Goal: Transaction & Acquisition: Subscribe to service/newsletter

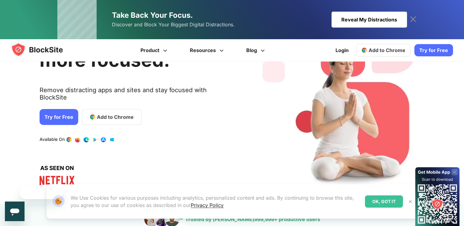
scroll to position [61, 0]
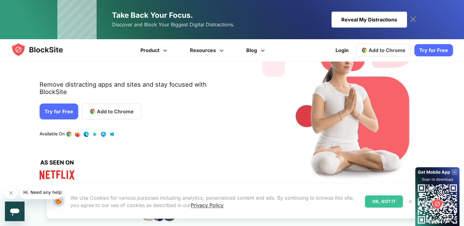
click at [58, 104] on link "Try for Free" at bounding box center [59, 112] width 39 height 16
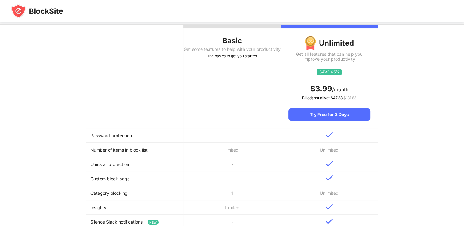
click at [237, 131] on td "-" at bounding box center [232, 136] width 97 height 14
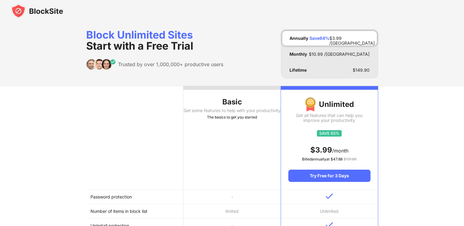
click at [254, 109] on div "Get some features to help with your productivity" at bounding box center [232, 110] width 97 height 5
click at [236, 101] on div "Basic" at bounding box center [232, 102] width 97 height 10
click at [216, 187] on th "Basic Get some features to help with your productivity The basics to get you st…" at bounding box center [232, 138] width 97 height 104
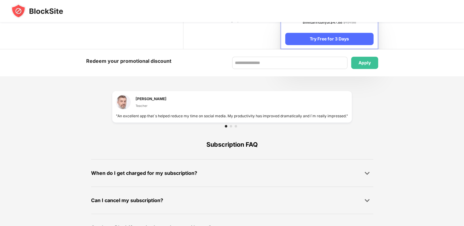
scroll to position [402, 0]
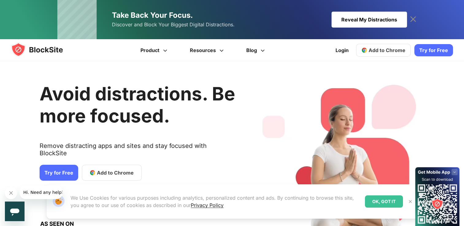
click at [440, 50] on link "Try for Free" at bounding box center [434, 50] width 39 height 12
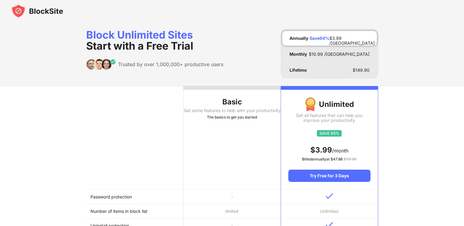
click at [245, 105] on div "Basic" at bounding box center [232, 102] width 97 height 10
click at [248, 136] on th "Basic Get some features to help with your productivity The basics to get you st…" at bounding box center [232, 138] width 97 height 104
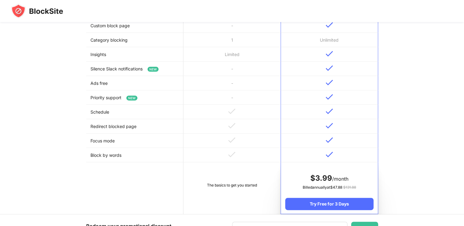
click at [154, 101] on td "Priority support NEW" at bounding box center [134, 98] width 97 height 14
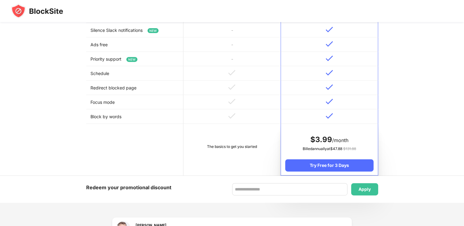
scroll to position [338, 0]
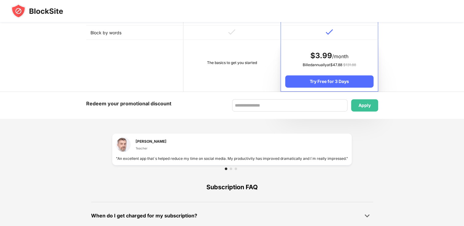
click at [242, 80] on td "The basics to get you started" at bounding box center [232, 66] width 97 height 52
click at [239, 63] on div "The basics to get you started" at bounding box center [232, 63] width 89 height 6
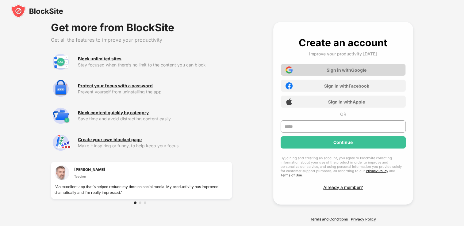
click at [362, 67] on div "Sign in with Google" at bounding box center [343, 70] width 125 height 12
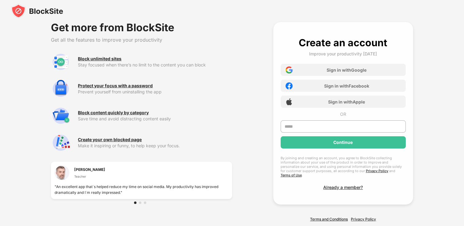
click at [458, 34] on div "Get more from BlockSite Get all the features to improve your productivity Block…" at bounding box center [232, 122] width 464 height 244
drag, startPoint x: 425, startPoint y: 51, endPoint x: 358, endPoint y: 4, distance: 81.8
click at [425, 51] on div "Get more from BlockSite Get all the features to improve your productivity Block…" at bounding box center [232, 122] width 464 height 244
